Goal: Task Accomplishment & Management: Complete application form

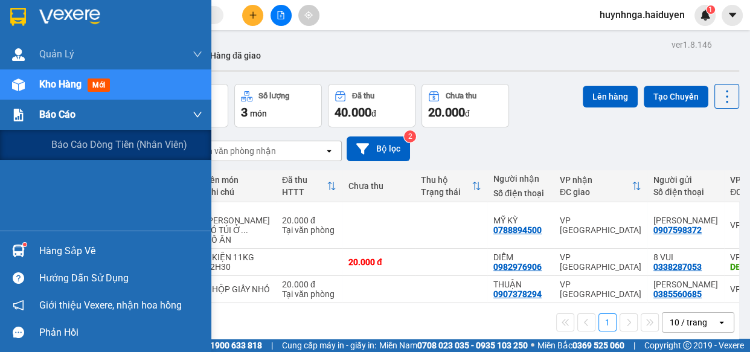
click at [78, 115] on div "Báo cáo" at bounding box center [120, 115] width 163 height 30
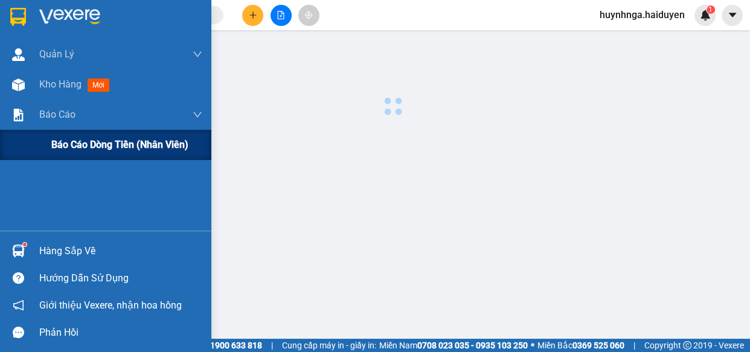
click at [102, 150] on span "Báo cáo dòng tiền (nhân viên)" at bounding box center [119, 144] width 137 height 15
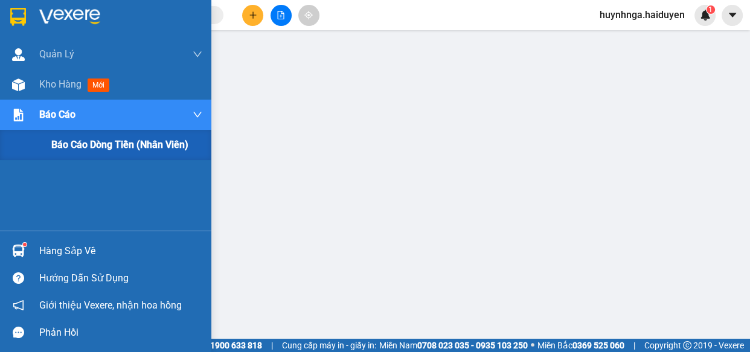
click at [71, 111] on span "Báo cáo" at bounding box center [57, 114] width 36 height 15
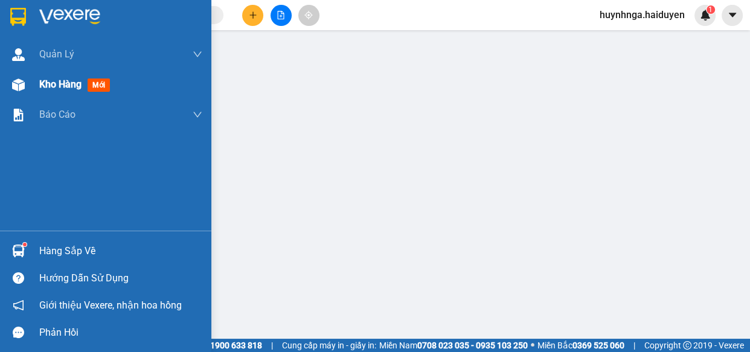
click at [69, 89] on span "Kho hàng" at bounding box center [60, 84] width 42 height 11
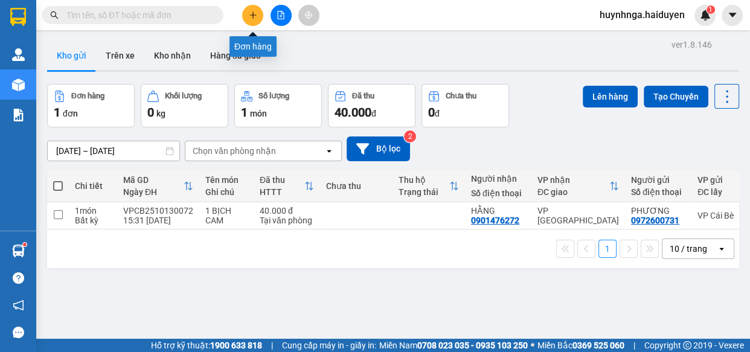
click at [257, 12] on icon "plus" at bounding box center [253, 15] width 8 height 8
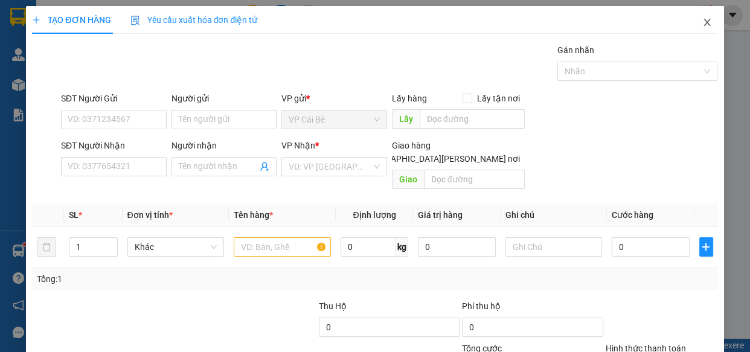
click at [703, 24] on icon "close" at bounding box center [708, 23] width 10 height 10
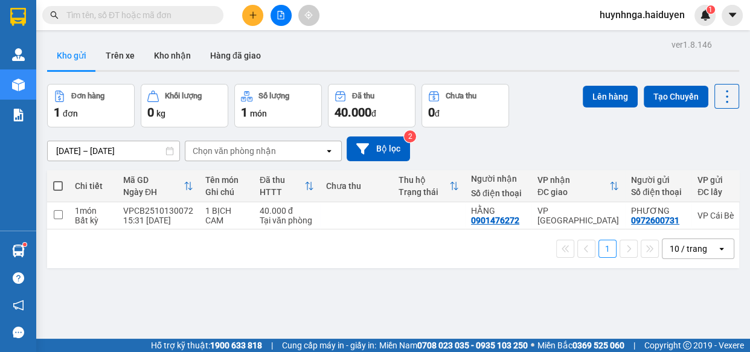
click at [122, 17] on input "text" at bounding box center [137, 14] width 143 height 13
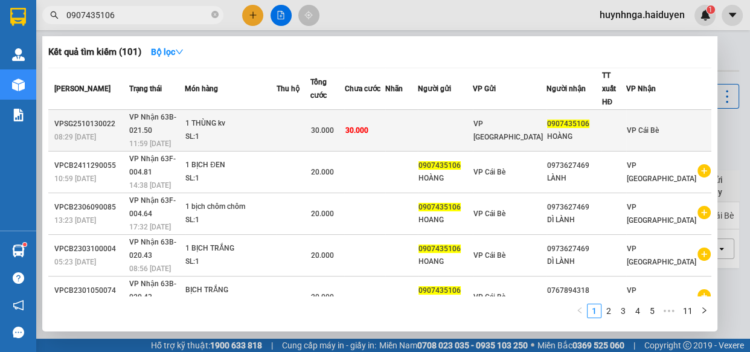
type input "0907435106"
click at [304, 116] on td at bounding box center [293, 131] width 33 height 42
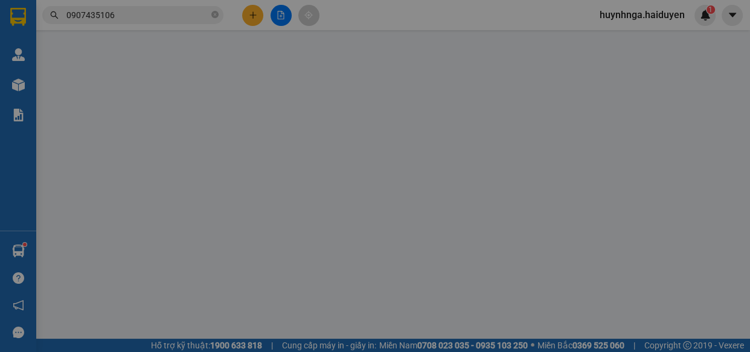
type input "0907435106"
type input "HOÀNG"
type input "0"
type input "30.000"
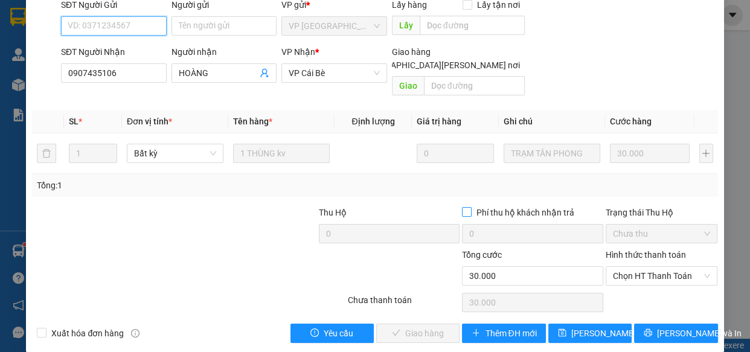
scroll to position [110, 0]
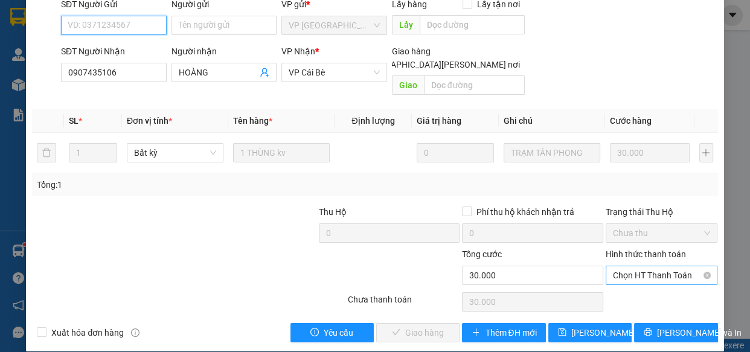
click at [664, 266] on span "Chọn HT Thanh Toán" at bounding box center [662, 275] width 98 height 18
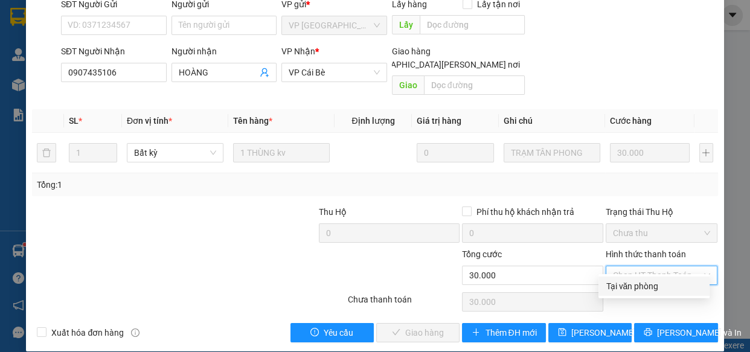
click at [662, 286] on div "Tại văn phòng" at bounding box center [654, 286] width 97 height 13
type input "0"
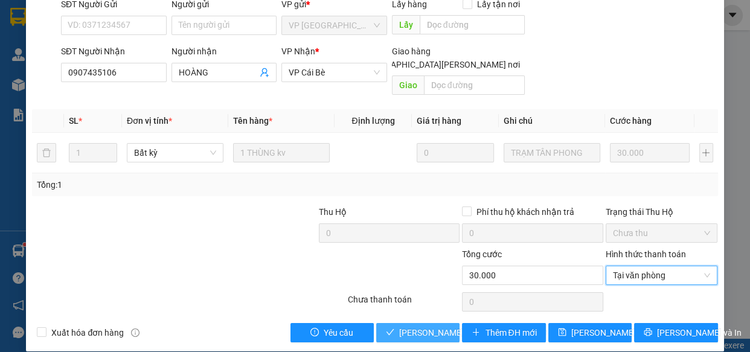
click at [421, 326] on span "[PERSON_NAME] và [PERSON_NAME] hàng" at bounding box center [480, 332] width 163 height 13
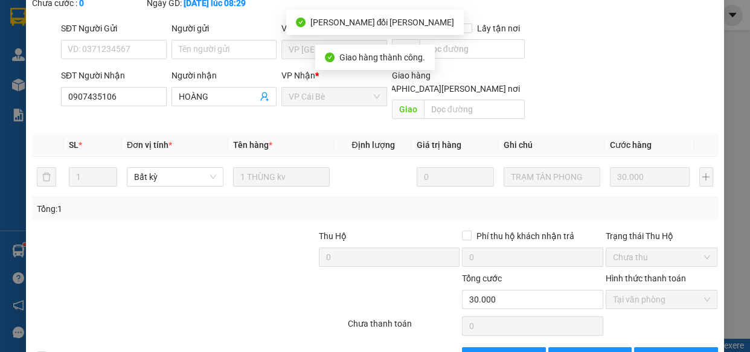
scroll to position [0, 0]
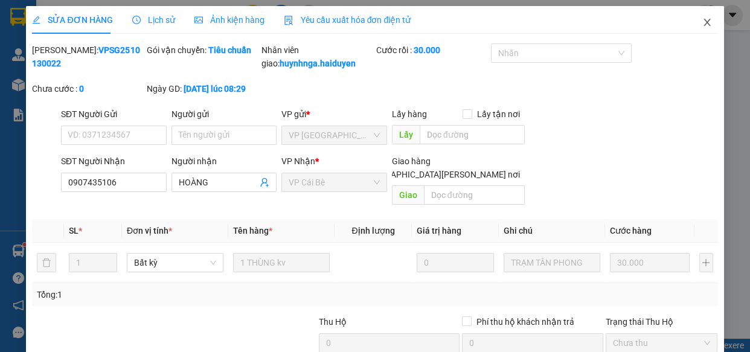
click at [703, 24] on icon "close" at bounding box center [708, 23] width 10 height 10
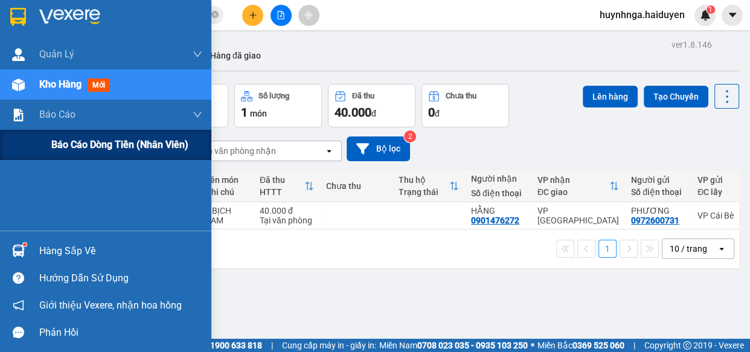
click at [93, 143] on span "Báo cáo dòng tiền (nhân viên)" at bounding box center [119, 144] width 137 height 15
